Goal: Information Seeking & Learning: Learn about a topic

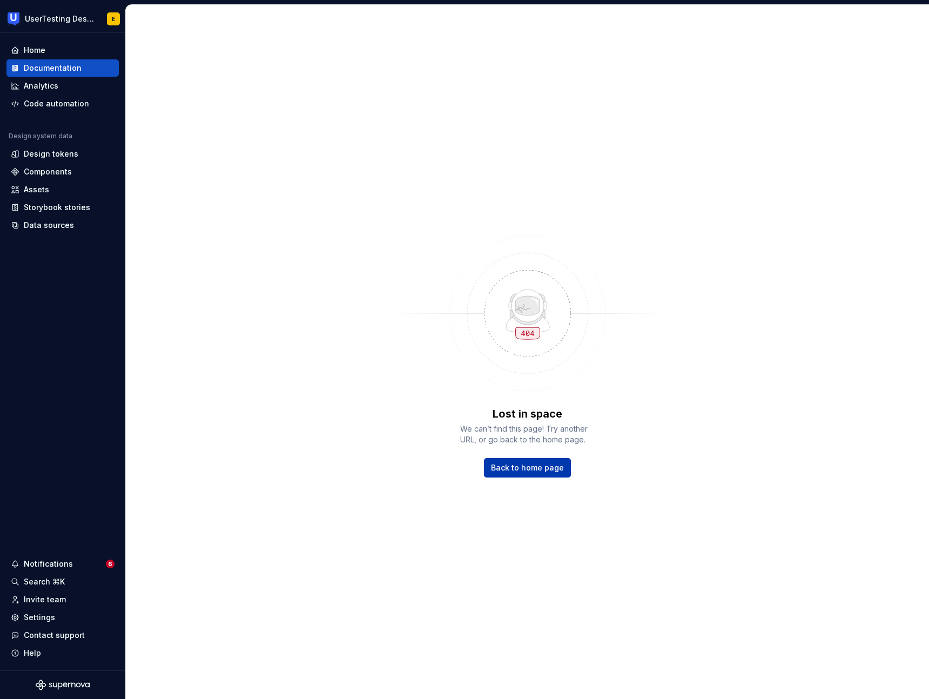
click at [554, 466] on span "Back to home page" at bounding box center [527, 467] width 73 height 11
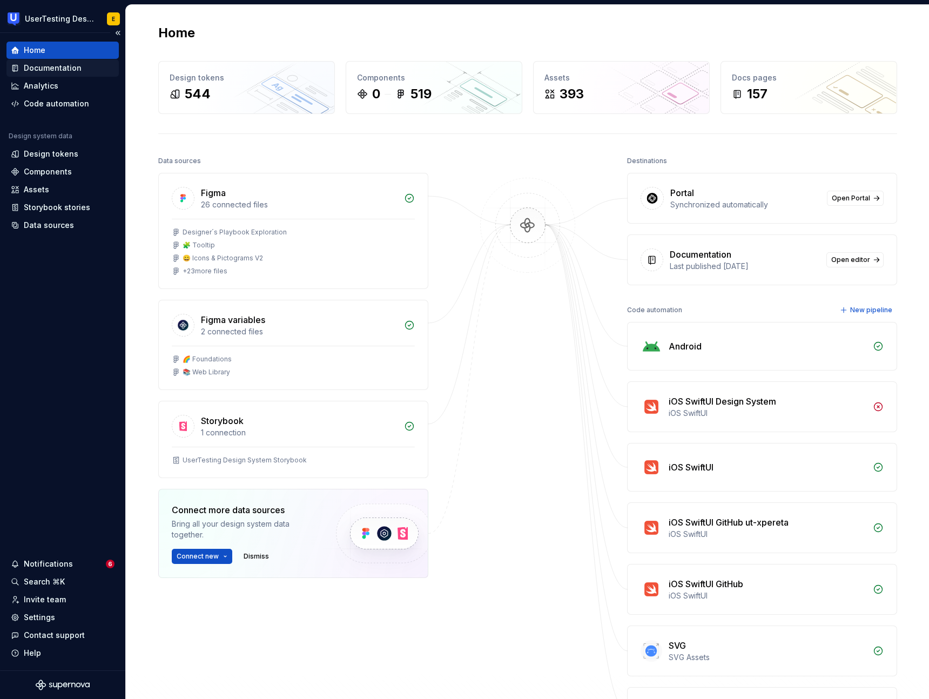
click at [57, 69] on div "Documentation" at bounding box center [53, 68] width 58 height 11
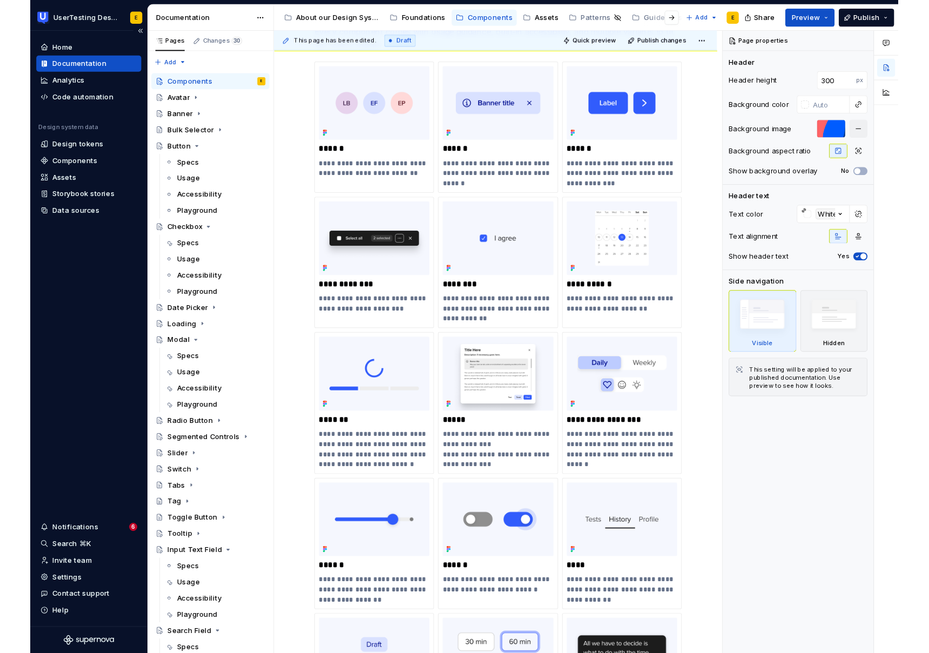
scroll to position [300, 0]
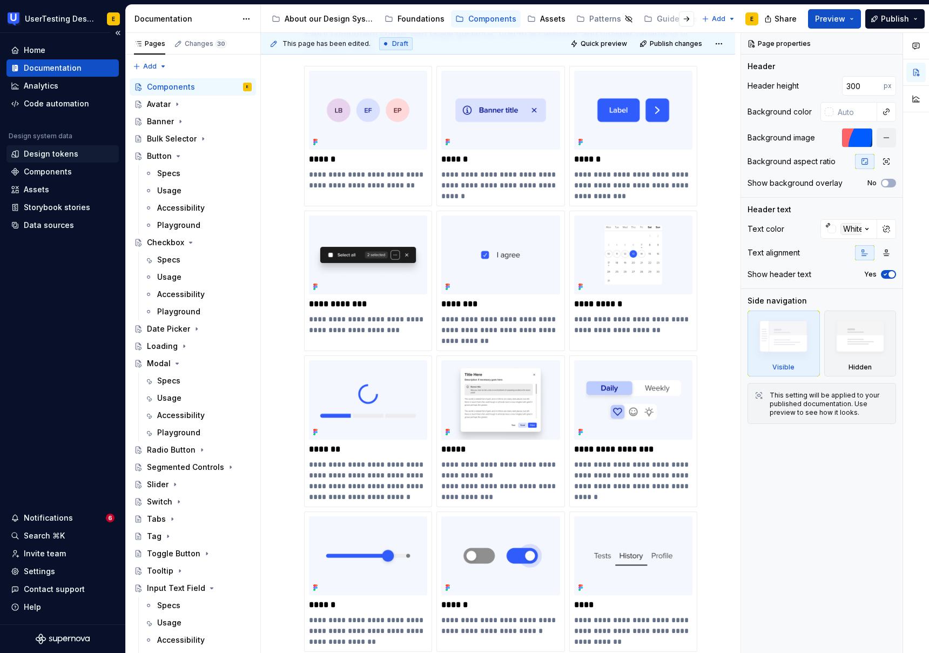
click at [49, 155] on div "Design tokens" at bounding box center [51, 154] width 55 height 11
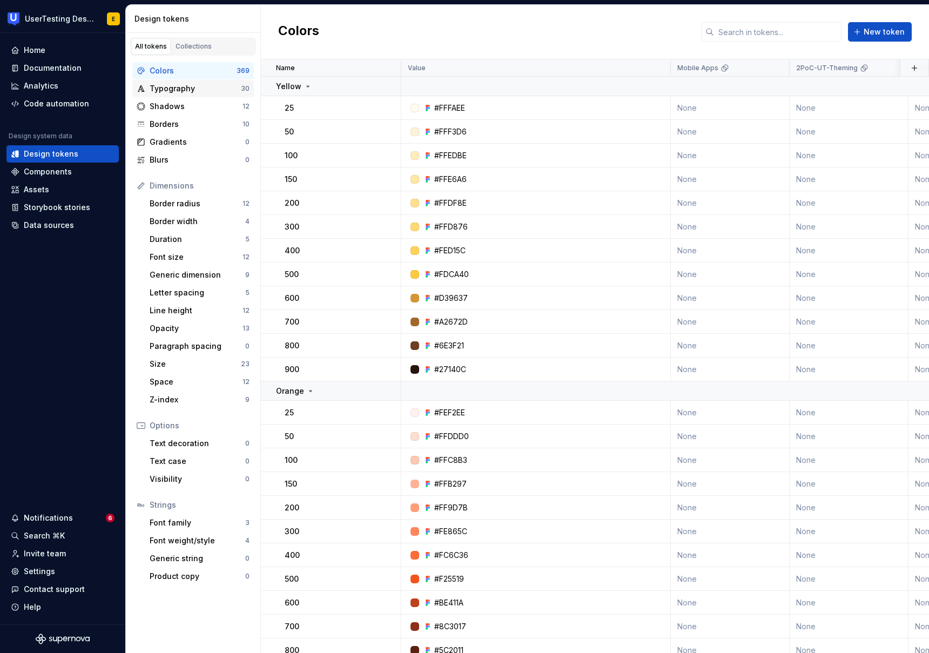
click at [206, 87] on div "Typography" at bounding box center [195, 88] width 91 height 11
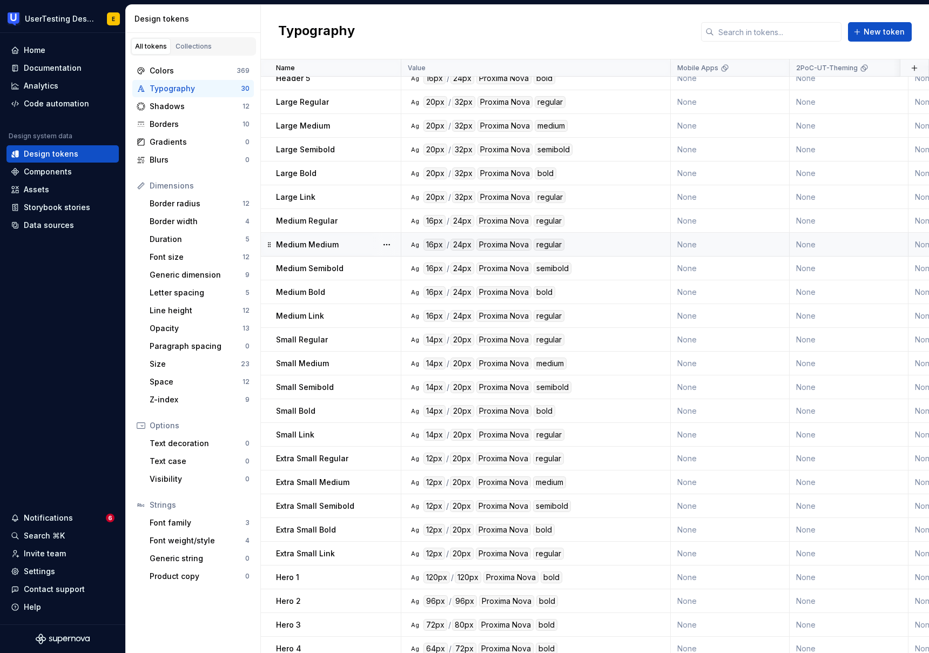
scroll to position [137, 0]
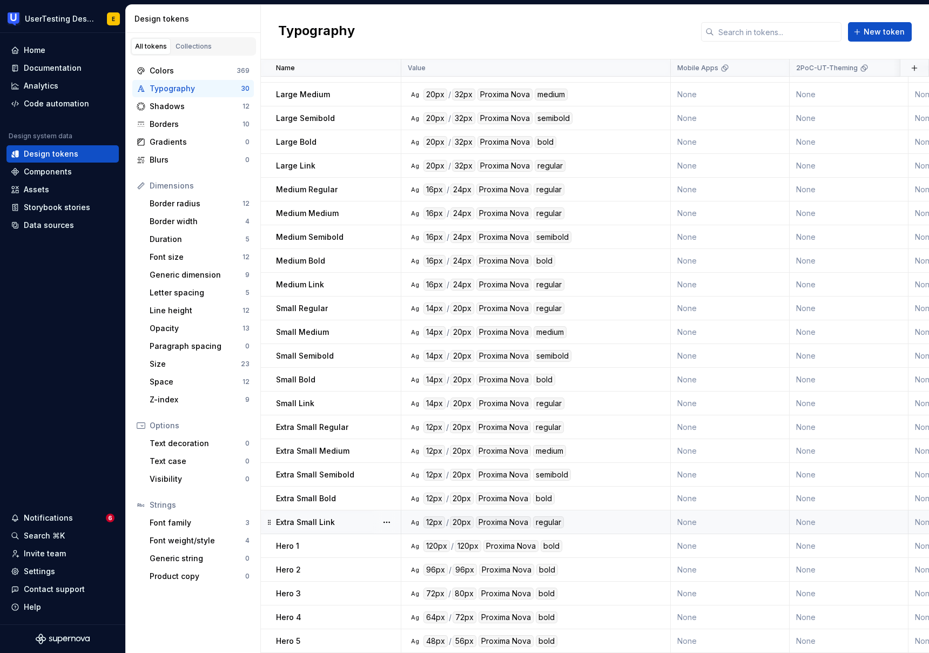
click at [356, 524] on div "Extra Small Link" at bounding box center [338, 522] width 124 height 11
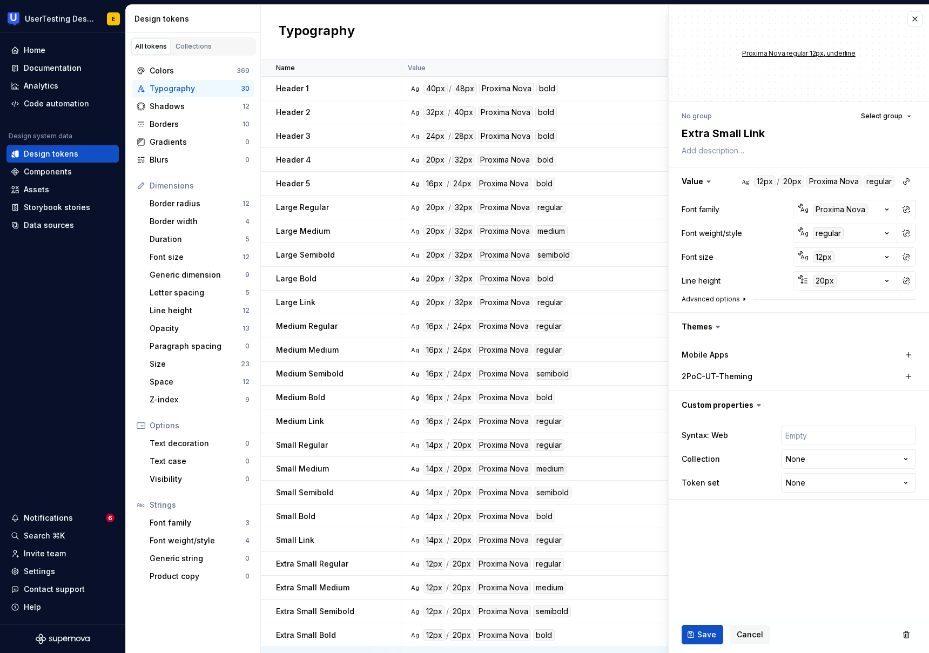
click at [740, 297] on icon "button" at bounding box center [744, 299] width 9 height 9
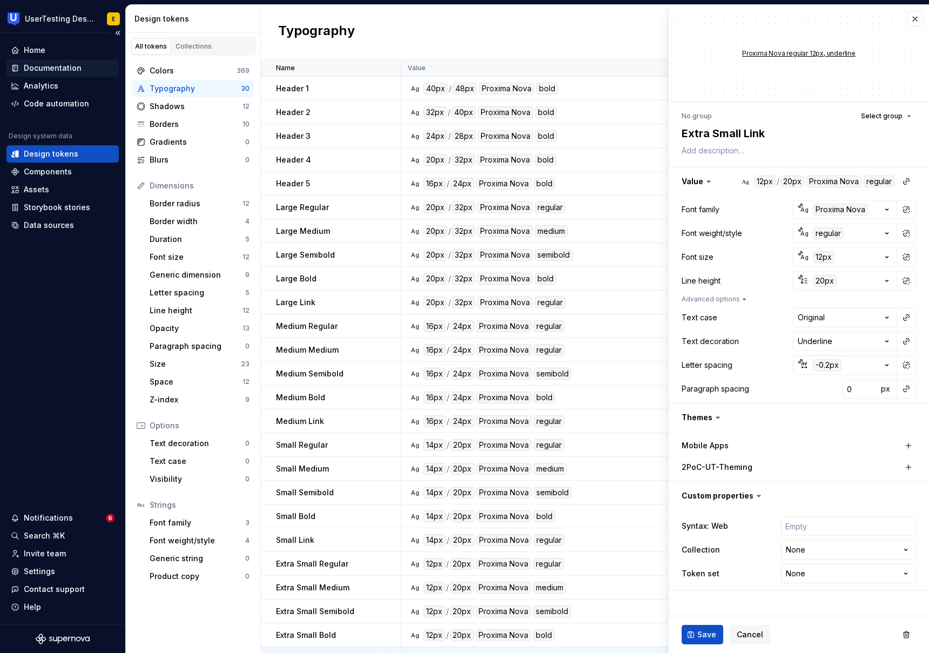
click at [46, 64] on div "Documentation" at bounding box center [53, 68] width 58 height 11
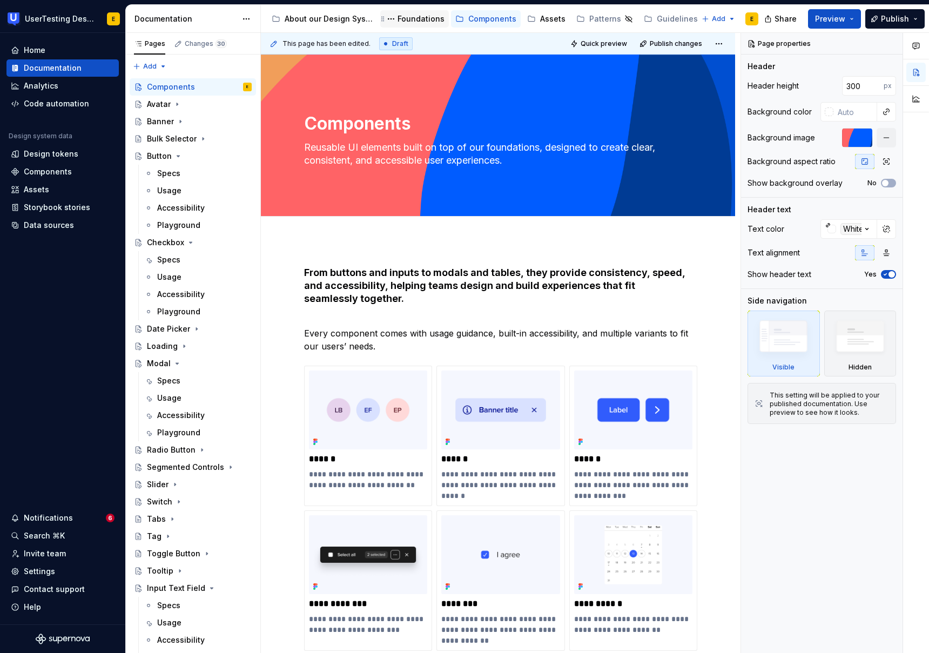
click at [419, 16] on div "Foundations" at bounding box center [421, 19] width 47 height 11
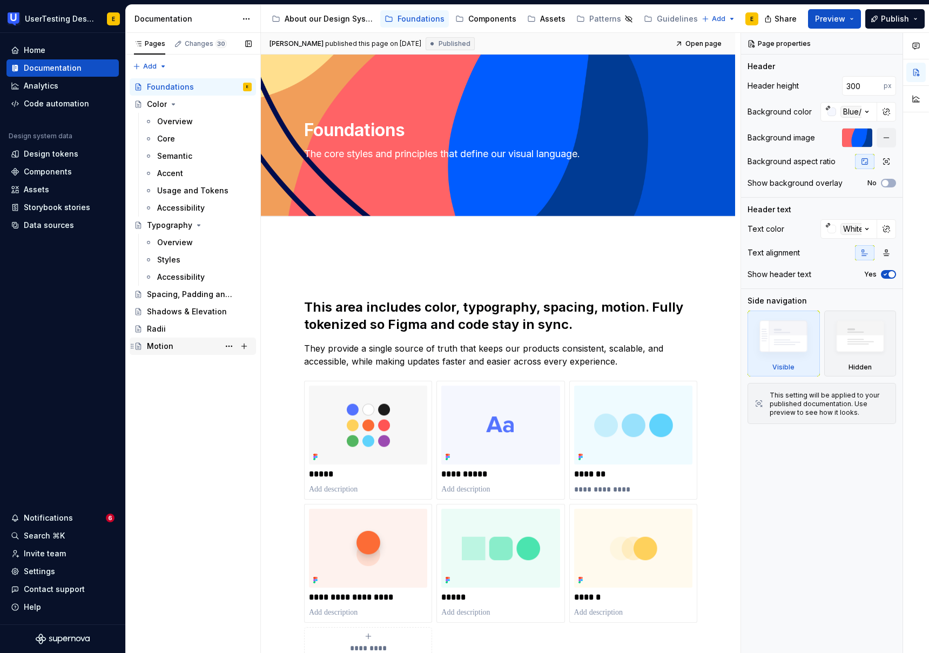
click at [169, 350] on div "Motion" at bounding box center [160, 346] width 26 height 11
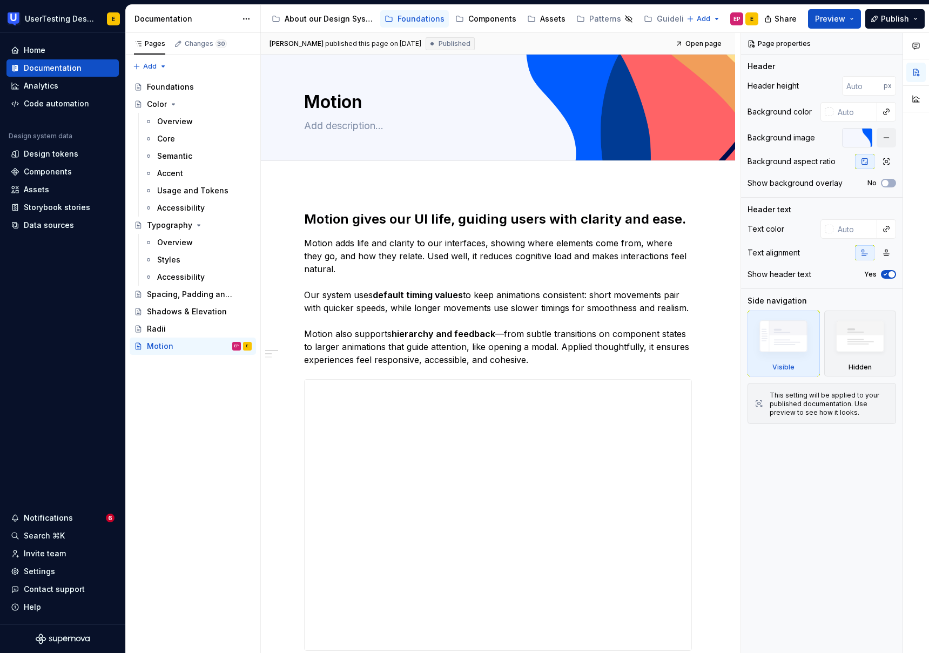
type textarea "*"
